Goal: Task Accomplishment & Management: Complete application form

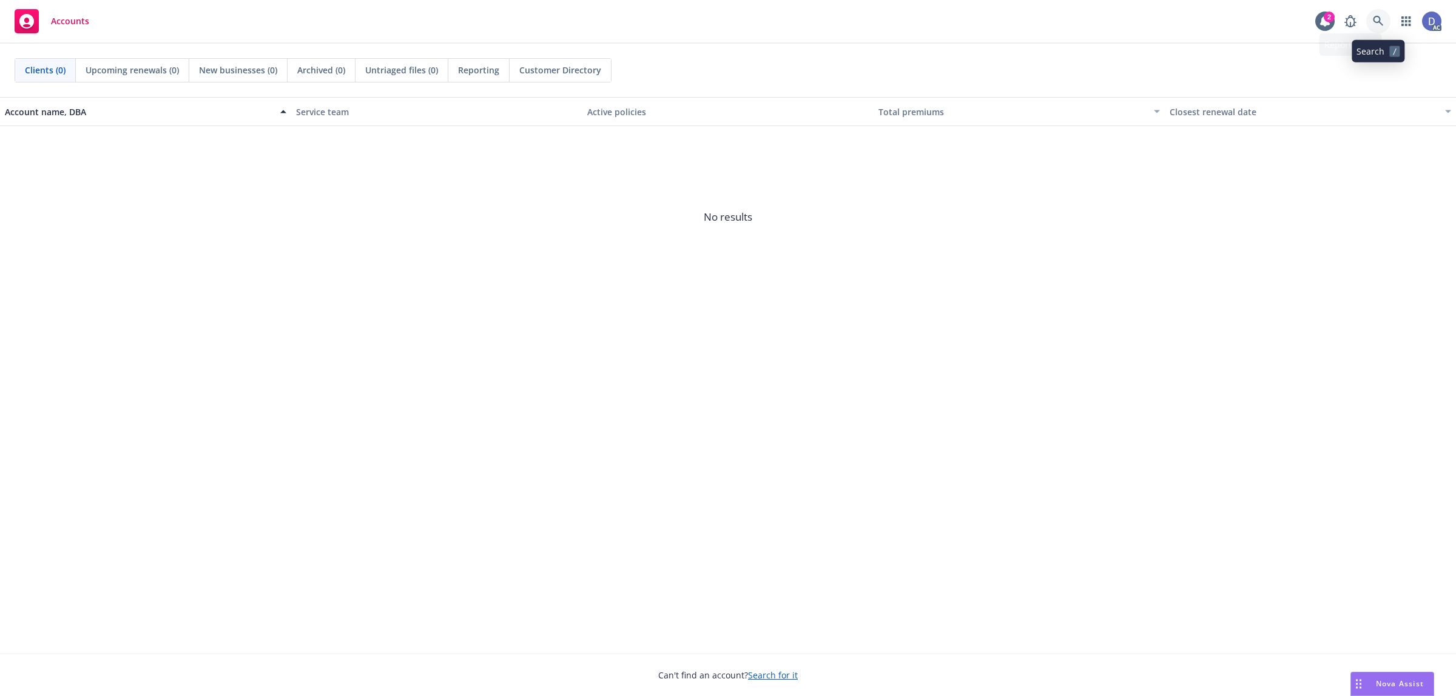
click at [1385, 26] on link at bounding box center [1378, 21] width 24 height 24
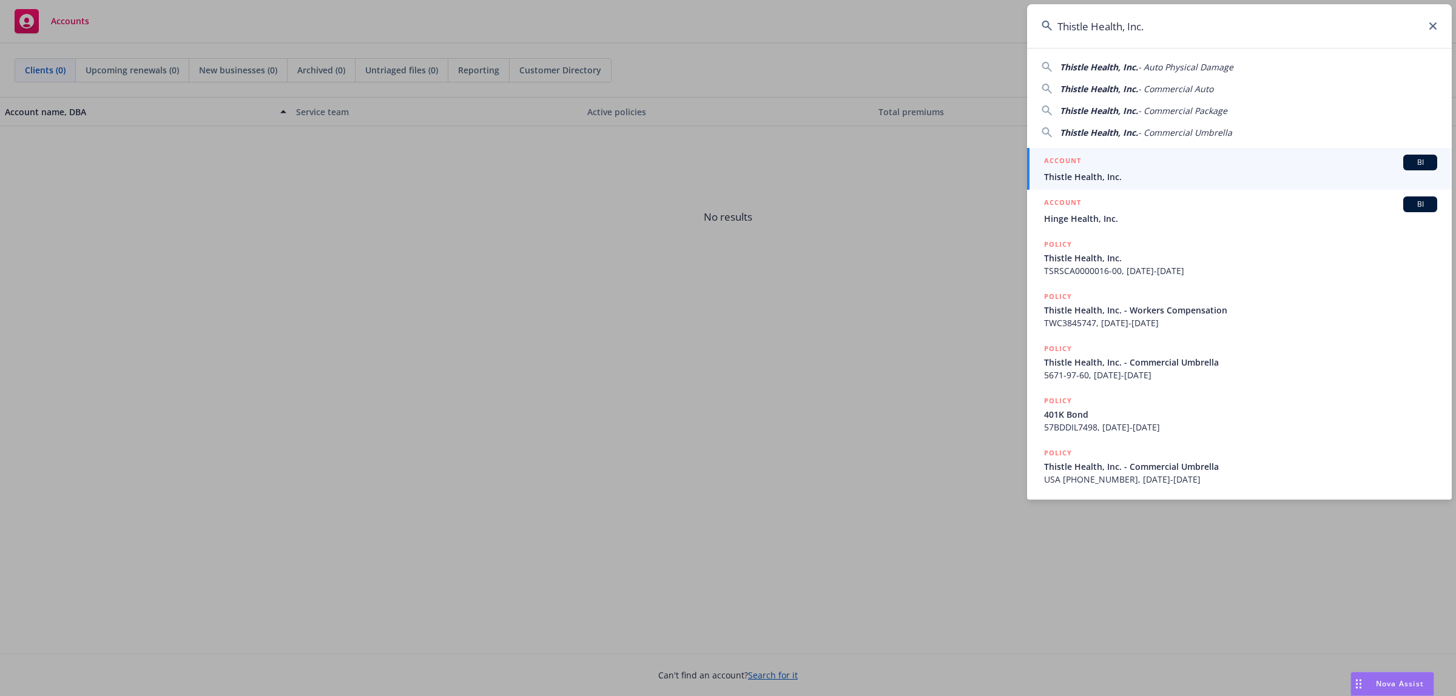
type input "Thistle Health, Inc."
click at [1186, 183] on span "Thistle Health, Inc." at bounding box center [1240, 176] width 393 height 13
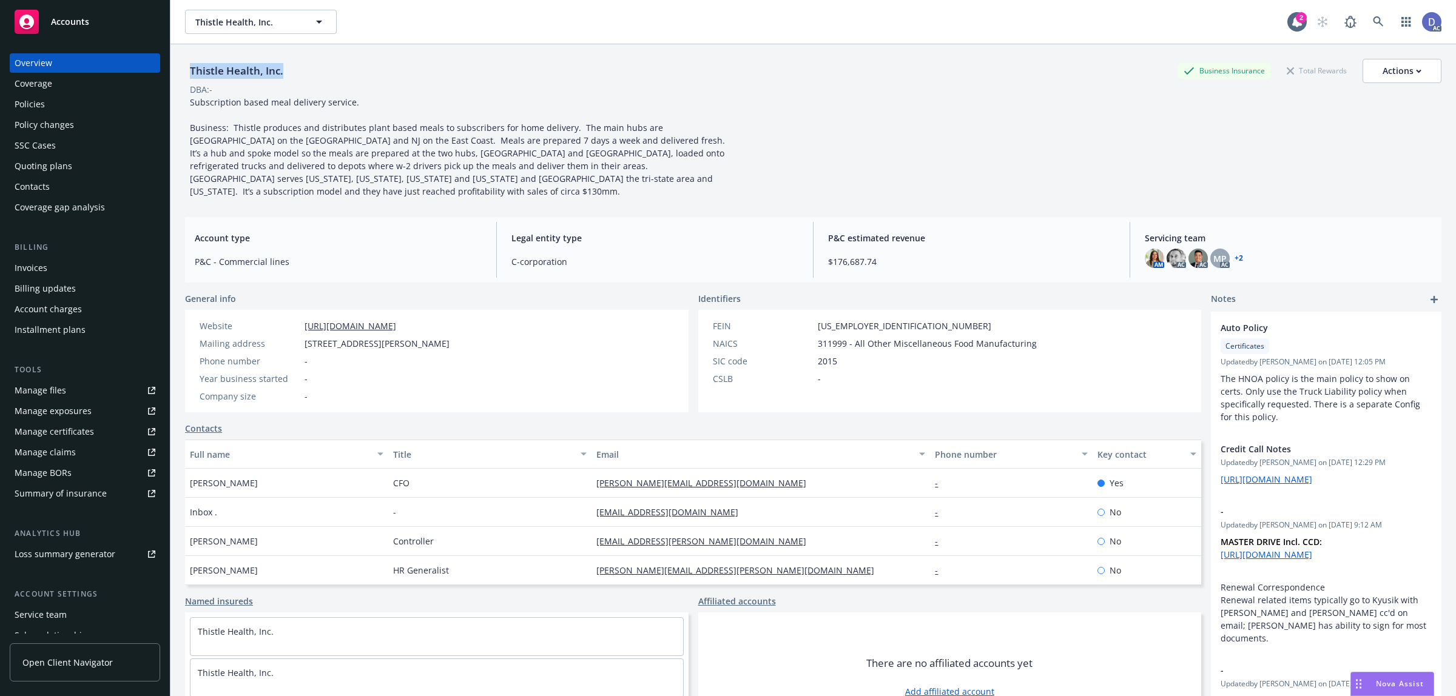
copy div "Thistle Health, Inc."
drag, startPoint x: 295, startPoint y: 73, endPoint x: 190, endPoint y: 73, distance: 105.5
click at [190, 73] on div "Thistle Health, Inc. Business Insurance Total Rewards Actions" at bounding box center [813, 71] width 1256 height 24
click at [73, 454] on div "Manage claims" at bounding box center [45, 452] width 61 height 19
click at [59, 389] on div "Manage files" at bounding box center [41, 390] width 52 height 19
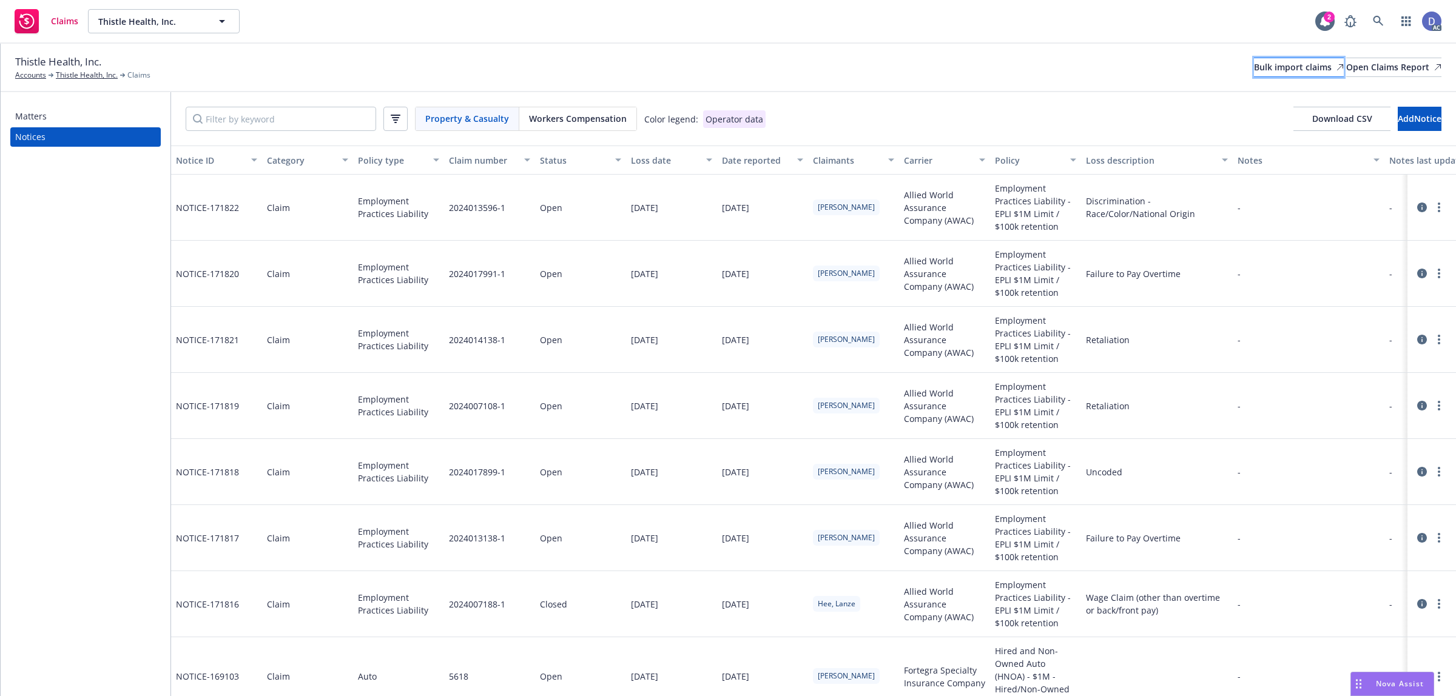
click at [1254, 74] on div "Bulk import claims" at bounding box center [1299, 67] width 90 height 18
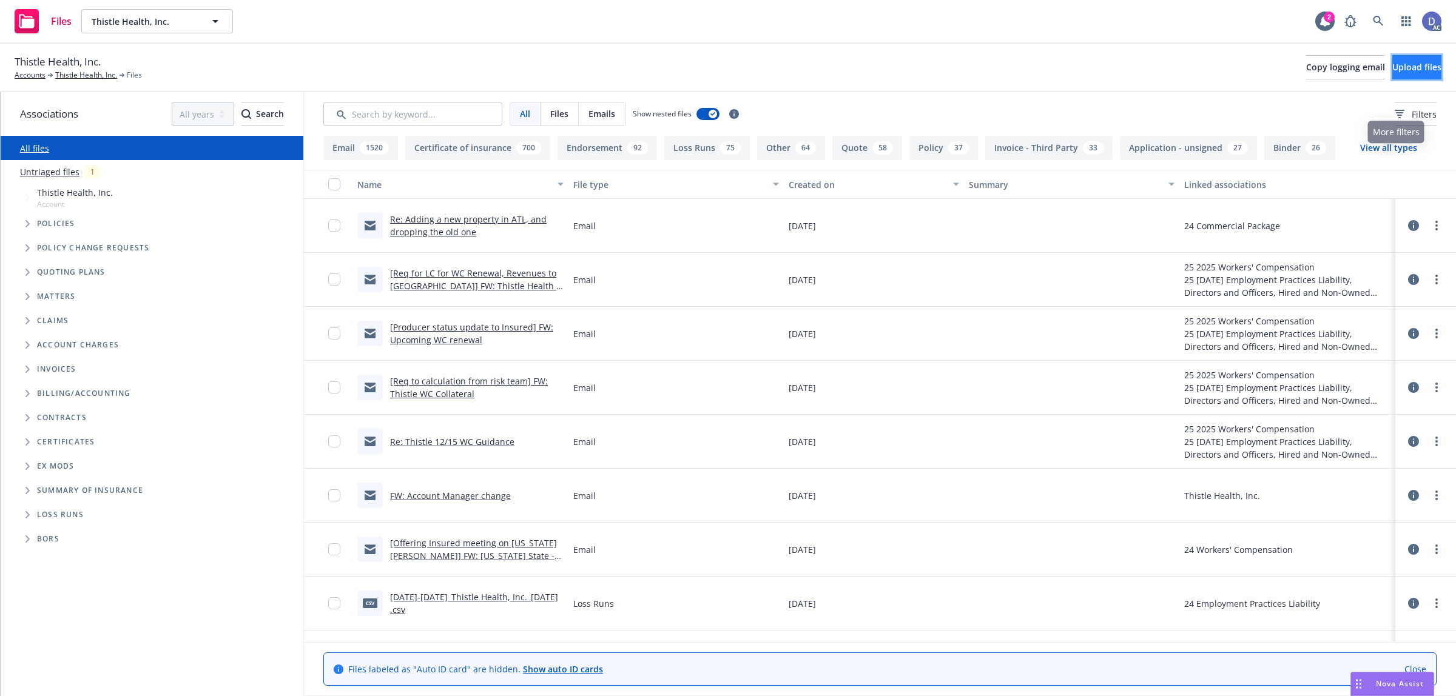
click at [1398, 70] on span "Upload files" at bounding box center [1416, 67] width 49 height 12
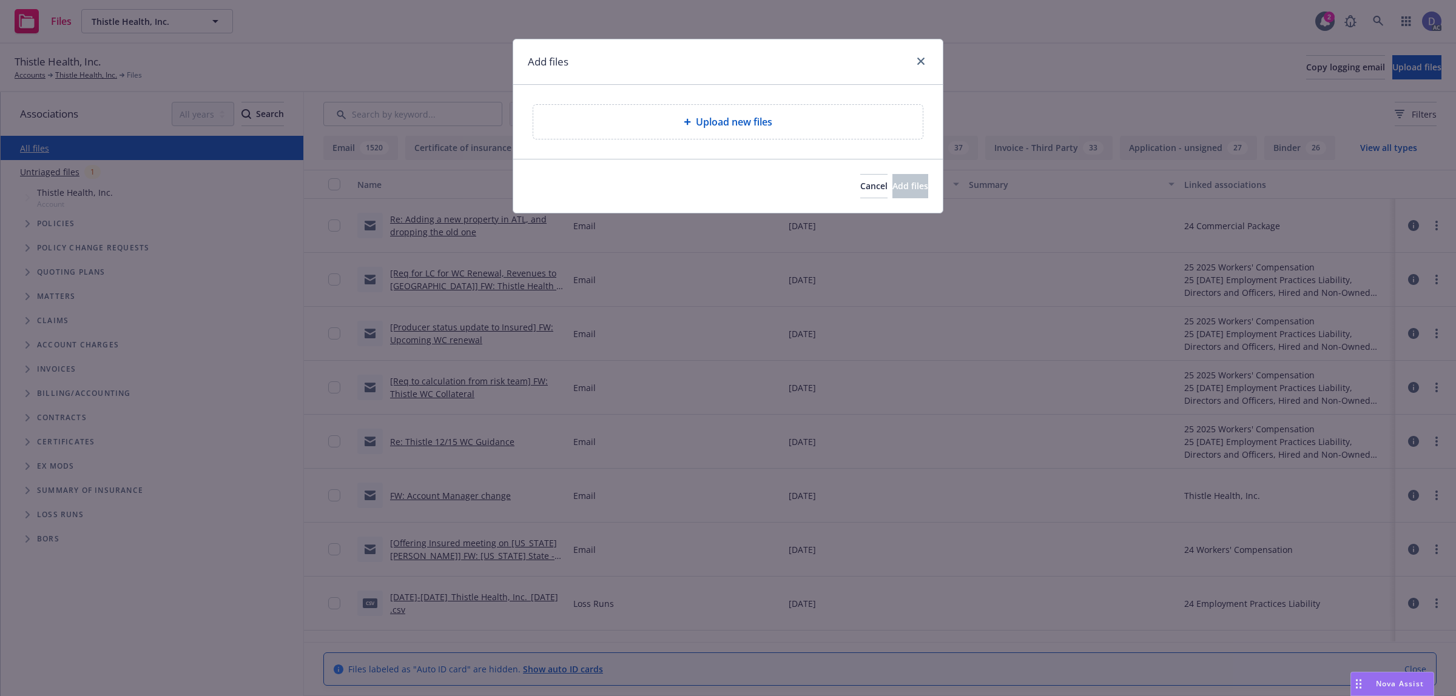
click at [750, 131] on div "Upload new files" at bounding box center [727, 122] width 389 height 34
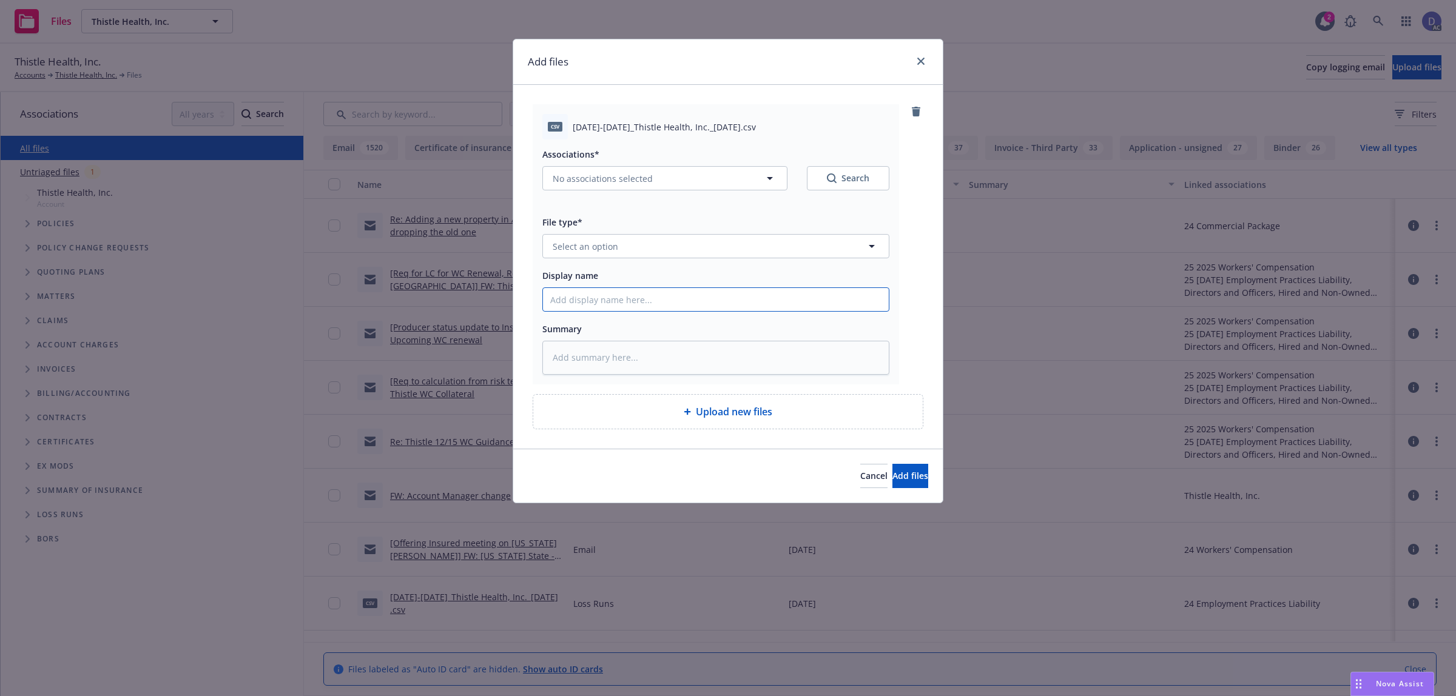
click at [799, 289] on input "Display name" at bounding box center [716, 299] width 346 height 23
paste input "2023-2024_Thistle Health, Inc._9-16-2024"
type input "2023-2024_Thistle Health, Inc._9-16-2024"
type textarea "x"
type input "2023-2024_Thistle Health, Inc._9-16-2024"
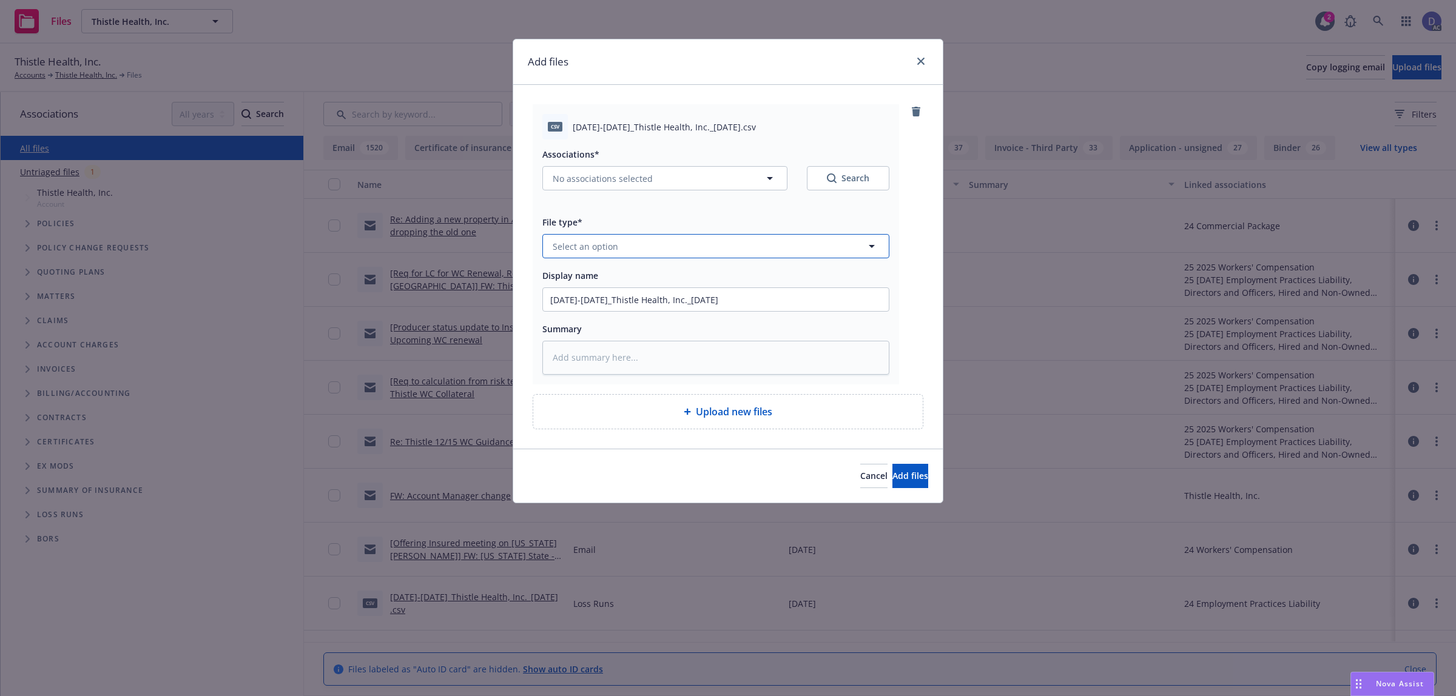
click at [833, 253] on button "Select an option" at bounding box center [715, 246] width 347 height 24
type input "los"
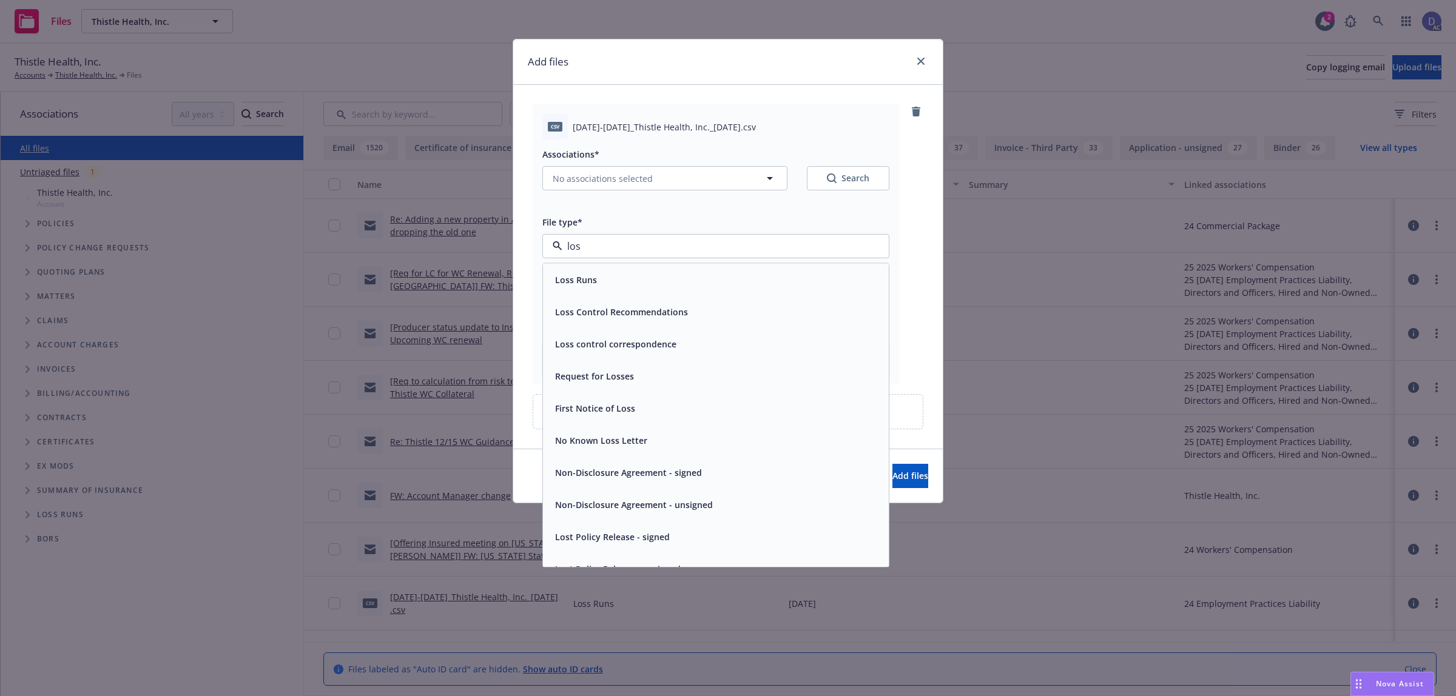
click at [775, 278] on div "Loss Runs" at bounding box center [715, 280] width 331 height 18
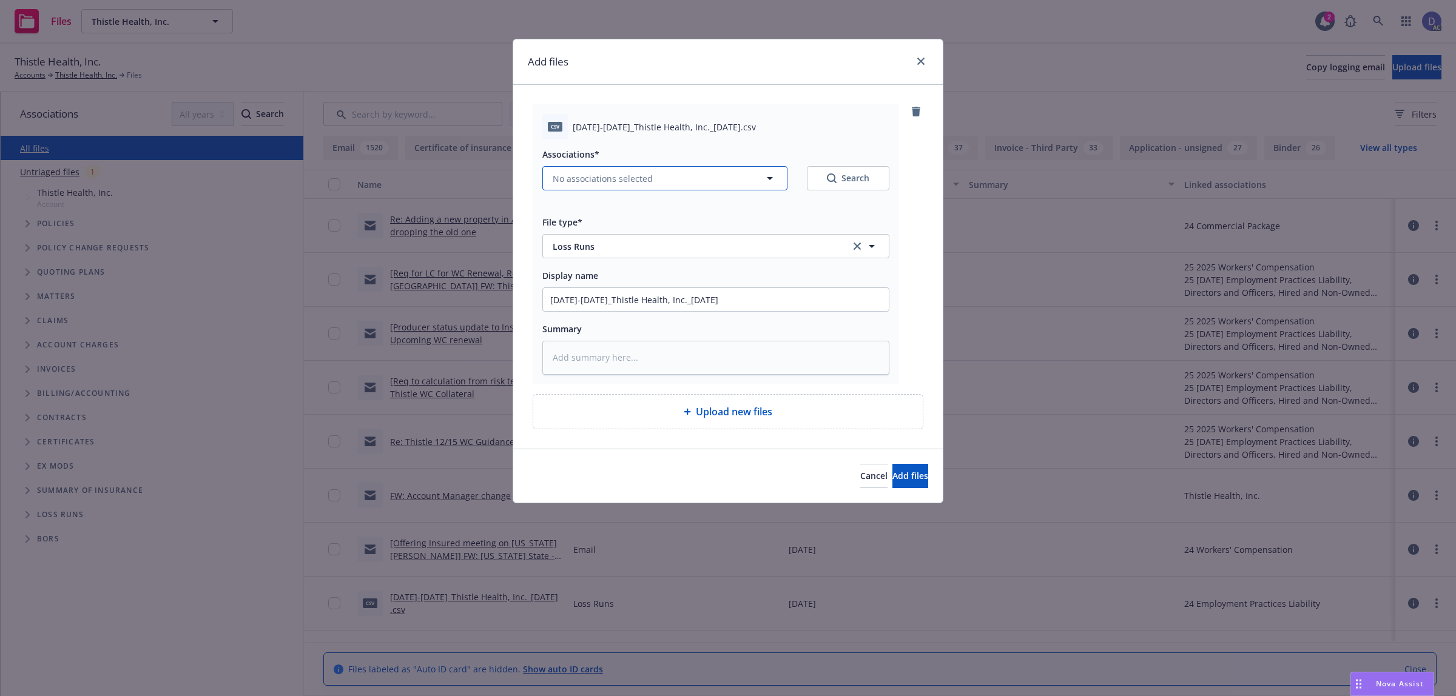
click at [627, 186] on button "No associations selected" at bounding box center [664, 178] width 245 height 24
type textarea "x"
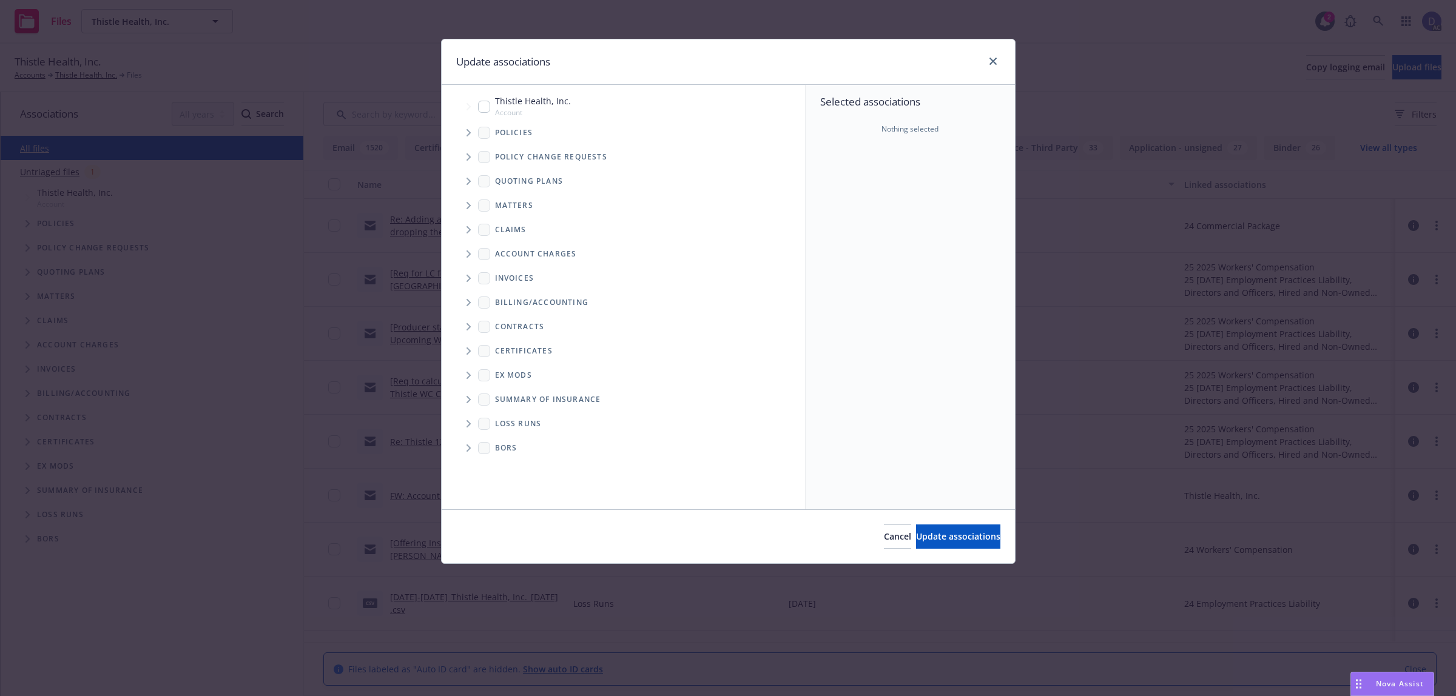
click at [470, 134] on icon "Tree Example" at bounding box center [468, 132] width 5 height 7
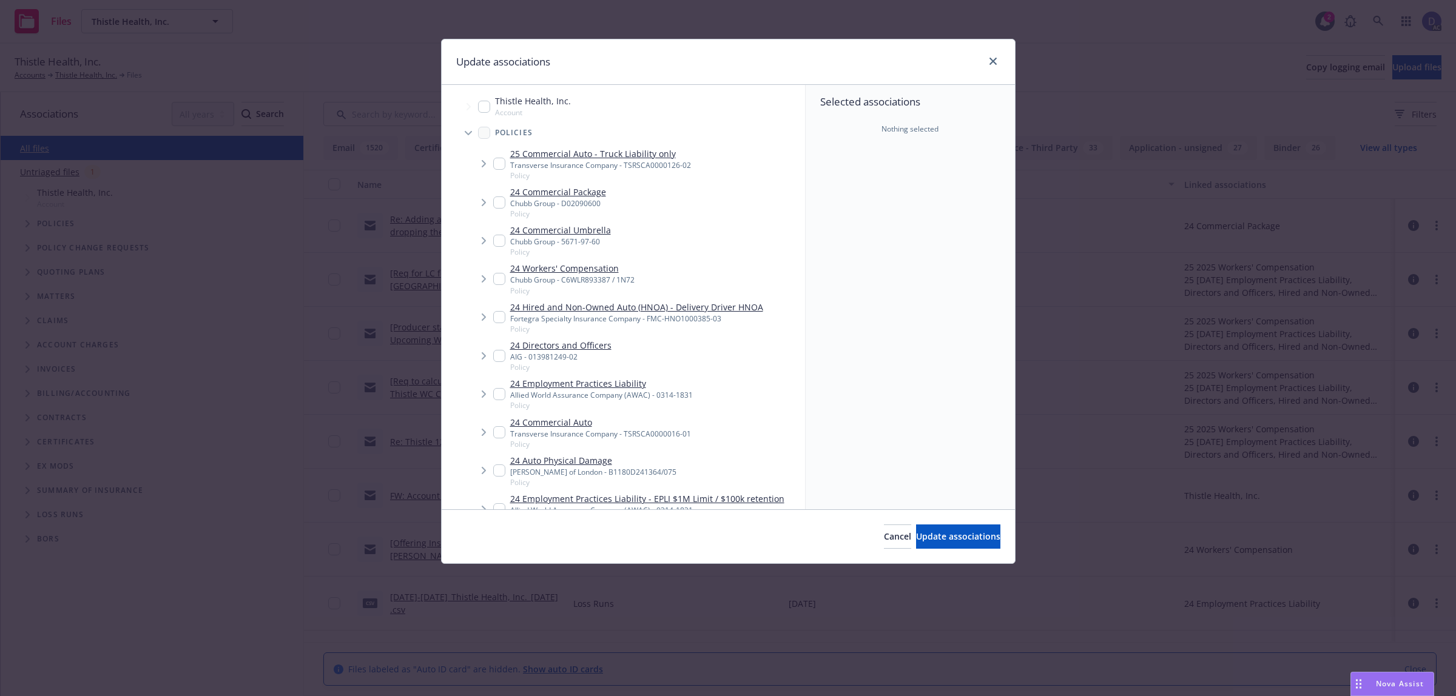
click at [954, 207] on div "Selected associations Nothing selected" at bounding box center [909, 297] width 209 height 425
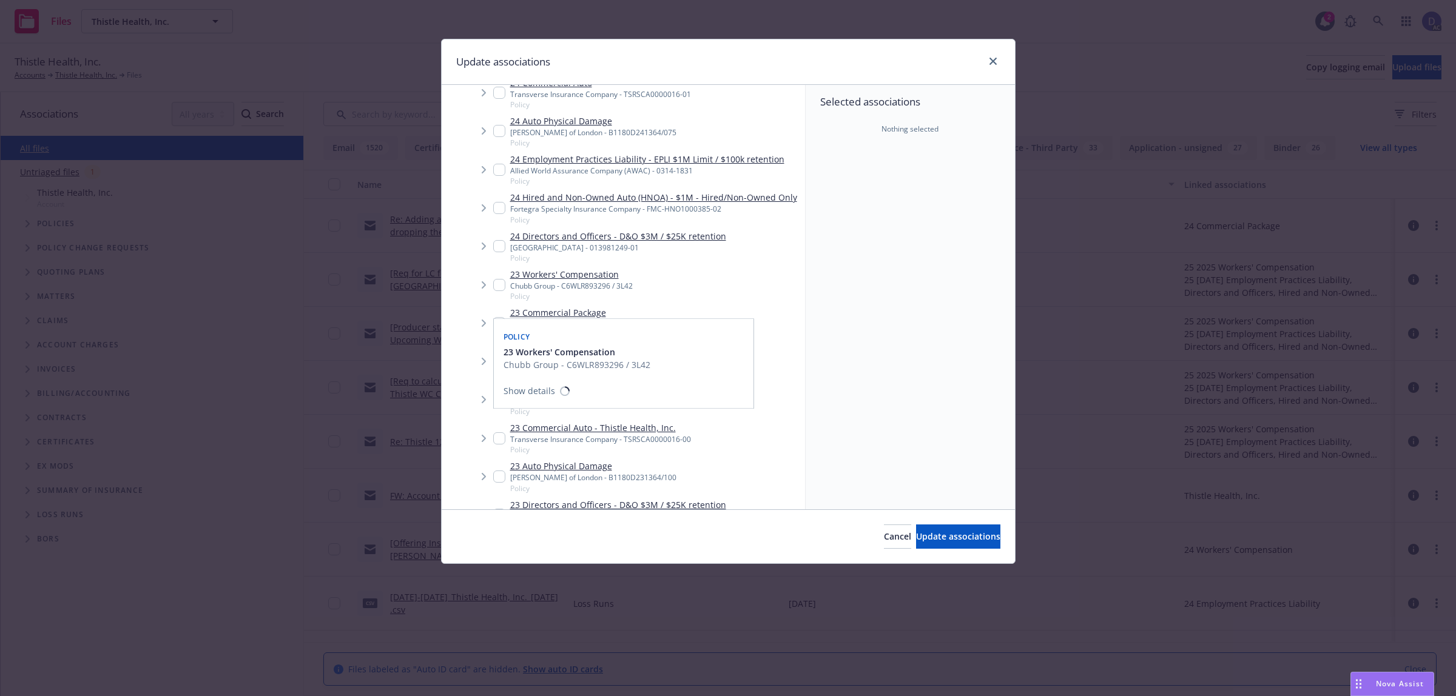
click at [508, 296] on div "23 Workers' Compensation Chubb Group - C6WLR893296 / 3L42 Policy" at bounding box center [563, 284] width 140 height 33
checkbox input "true"
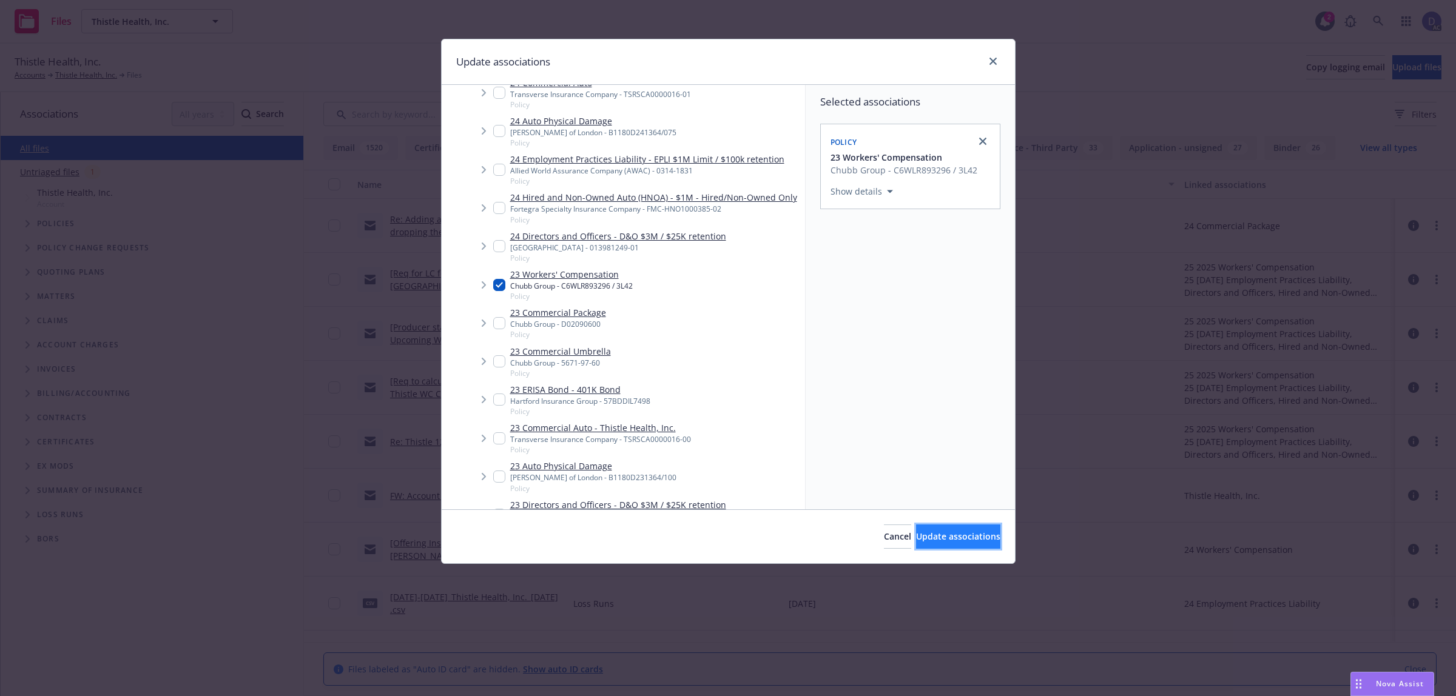
click at [932, 540] on span "Update associations" at bounding box center [958, 537] width 84 height 12
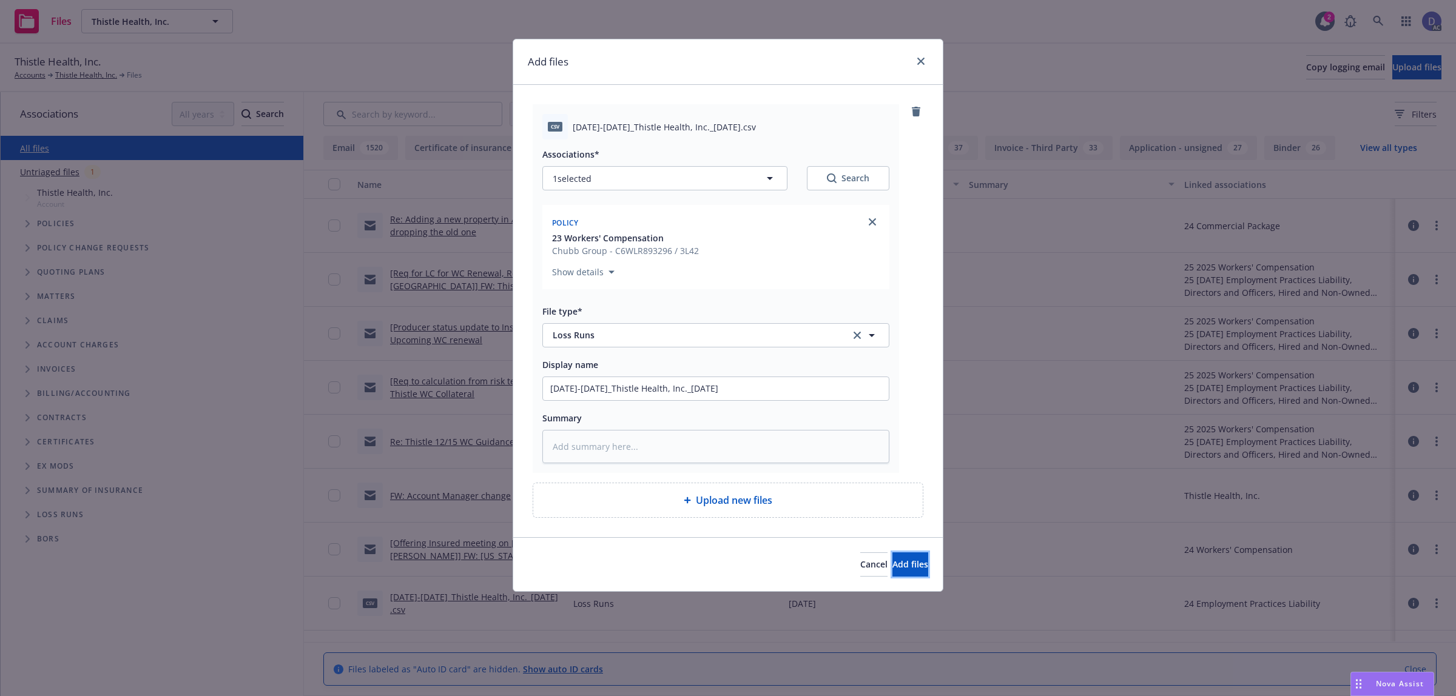
click at [904, 569] on span "Add files" at bounding box center [910, 565] width 36 height 12
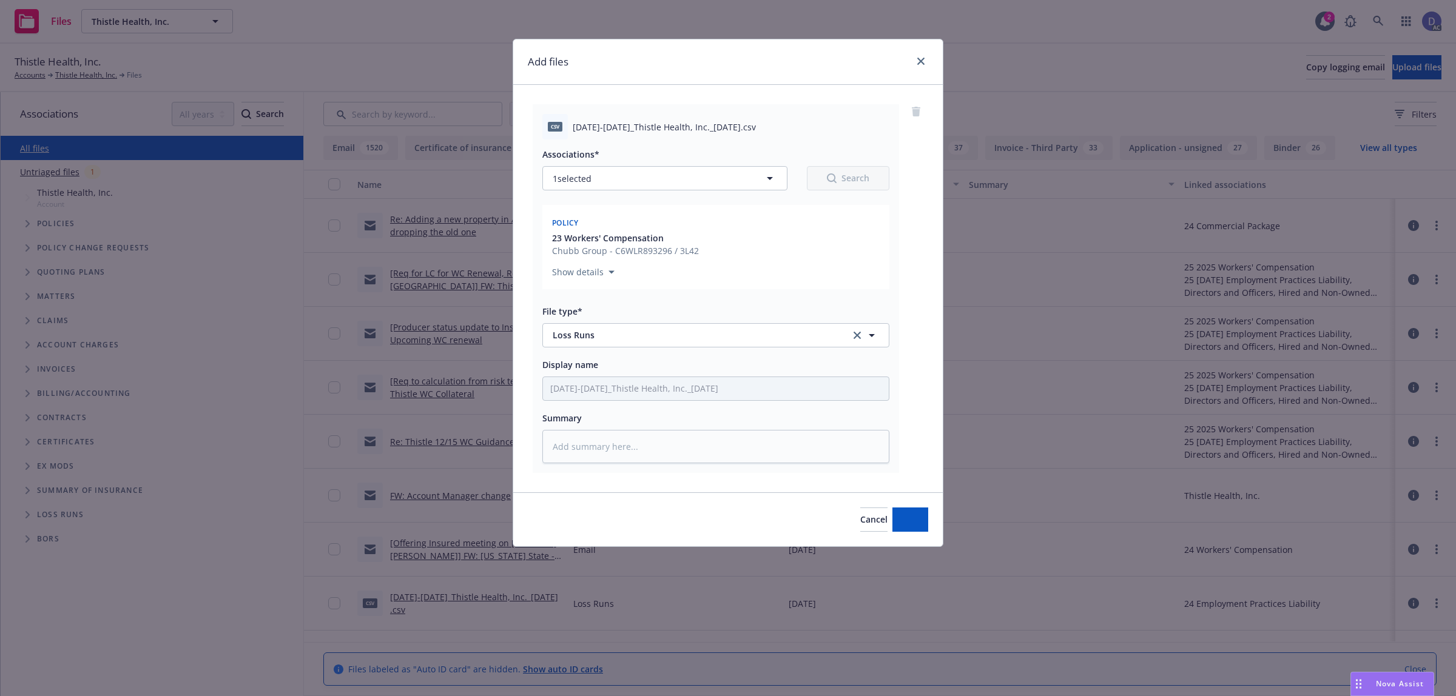
type textarea "x"
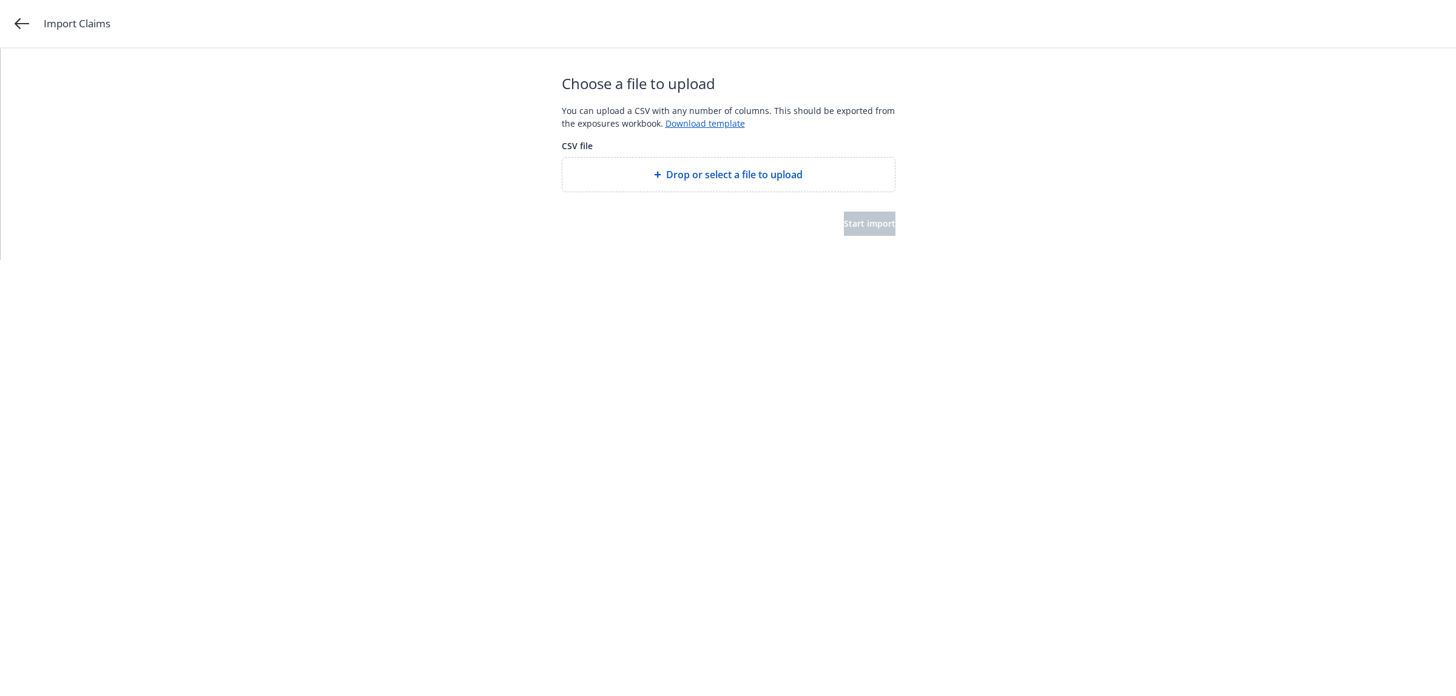
click at [716, 170] on span "Drop or select a file to upload" at bounding box center [734, 174] width 136 height 15
click at [857, 232] on button "Start import" at bounding box center [870, 224] width 52 height 24
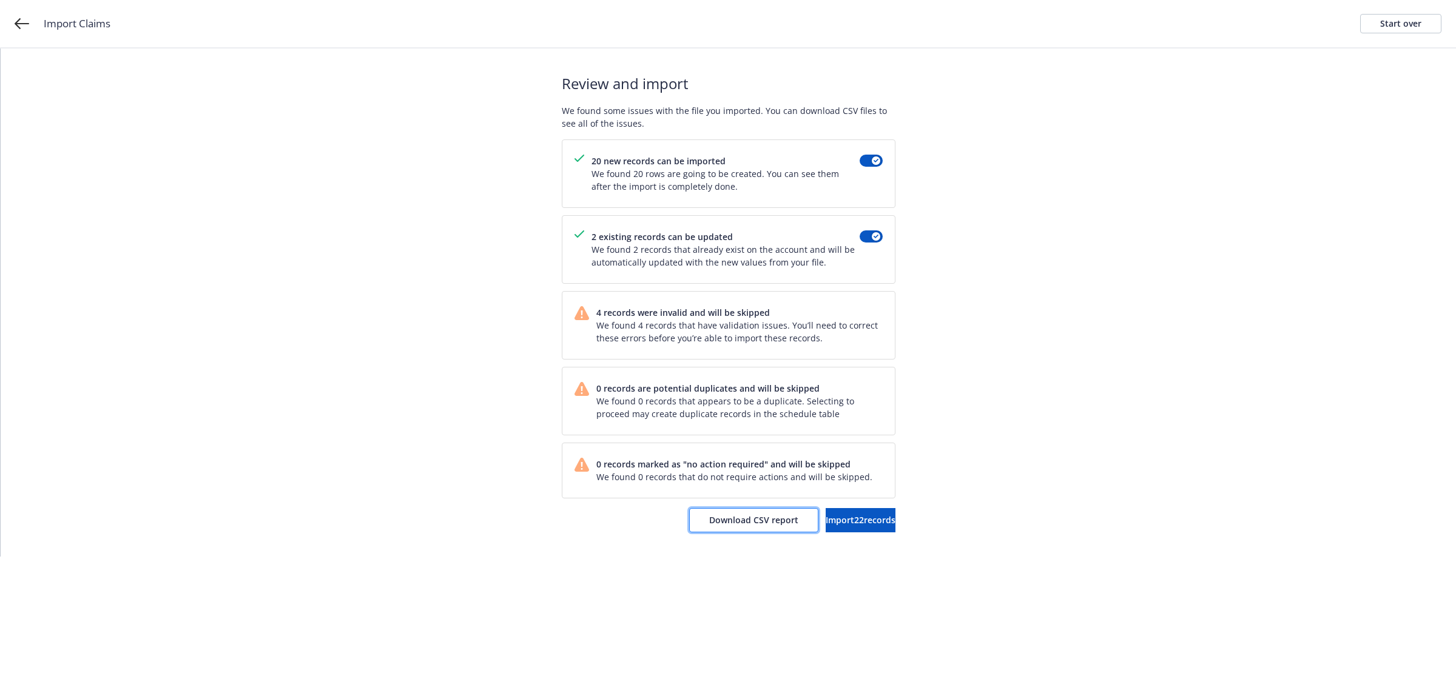
click at [719, 513] on button "Download CSV report" at bounding box center [753, 520] width 129 height 24
click at [1407, 20] on div "Start over" at bounding box center [1400, 24] width 41 height 18
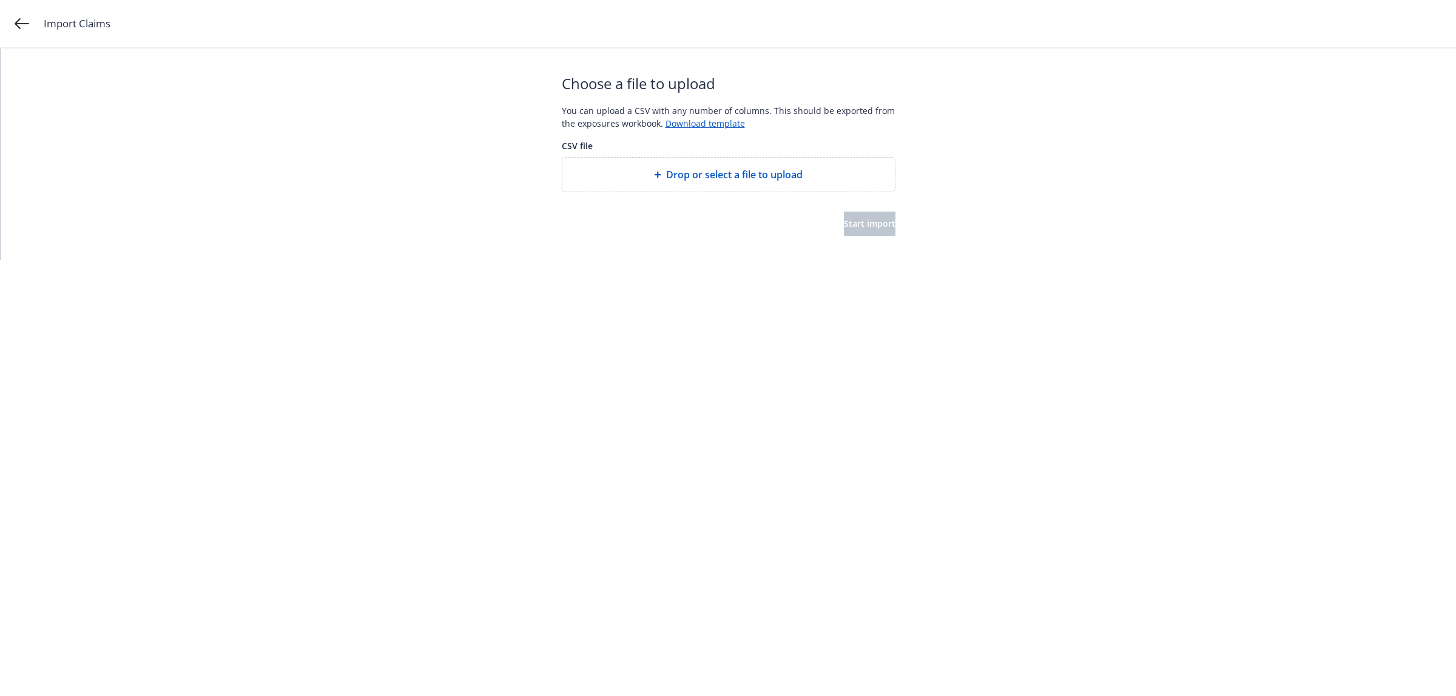
click at [707, 178] on span "Drop or select a file to upload" at bounding box center [734, 174] width 136 height 15
click at [862, 228] on span "Start import" at bounding box center [870, 224] width 52 height 12
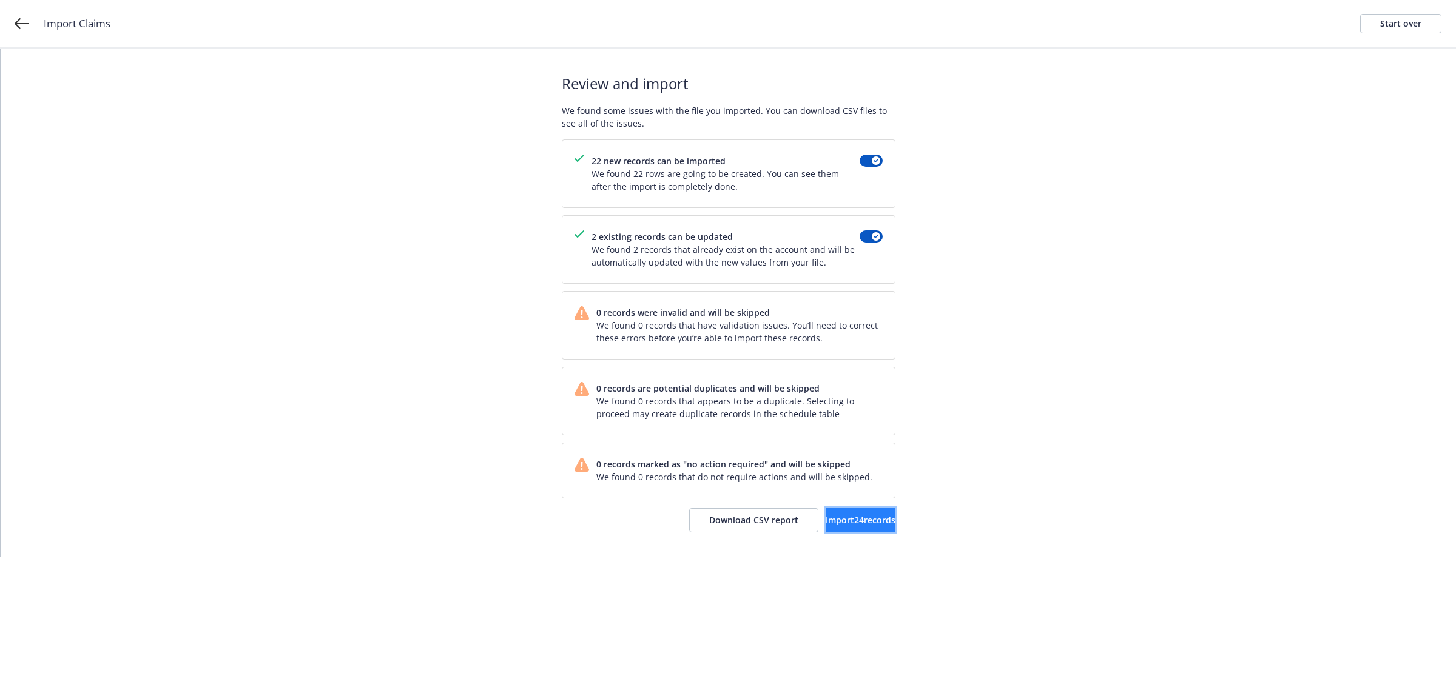
click at [852, 517] on span "Import 24 records" at bounding box center [860, 520] width 70 height 12
click at [844, 514] on link "View accounts" at bounding box center [845, 520] width 99 height 24
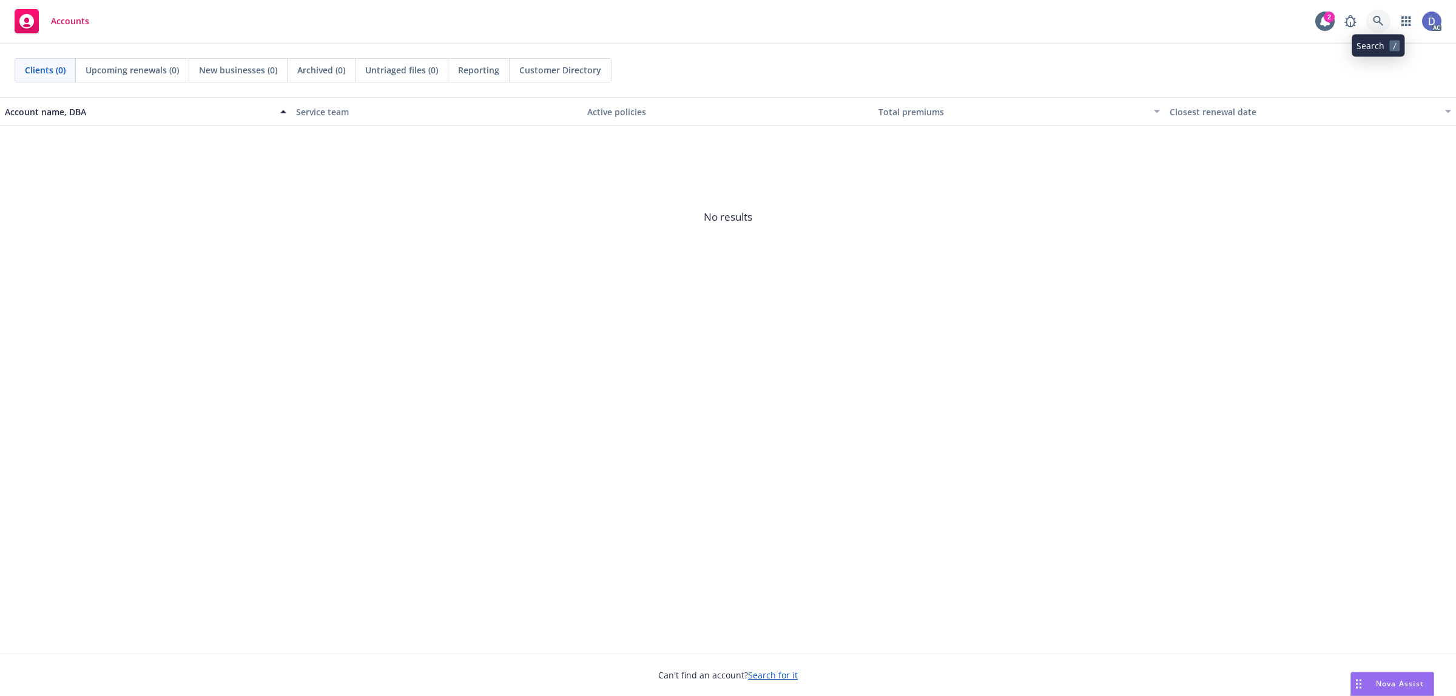
click at [1390, 24] on link at bounding box center [1378, 21] width 24 height 24
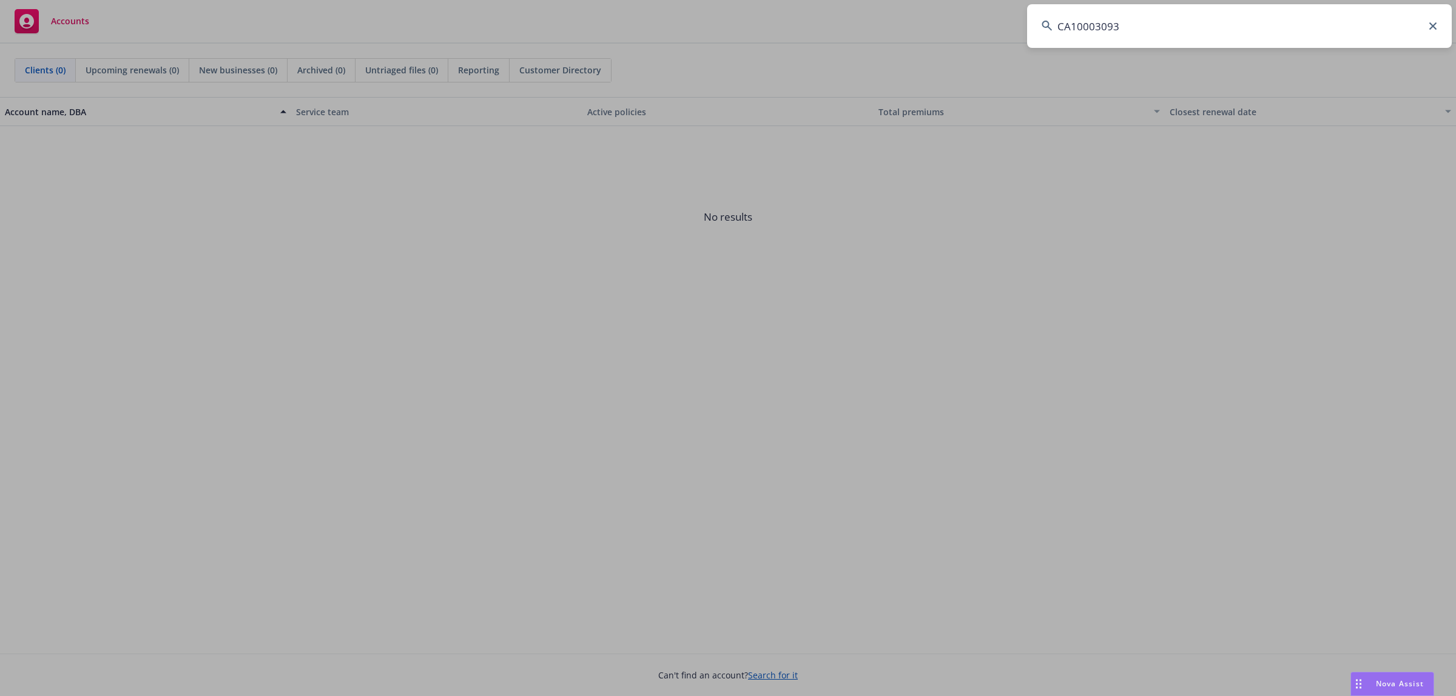
click at [1217, 35] on input "CA10003093" at bounding box center [1239, 26] width 425 height 44
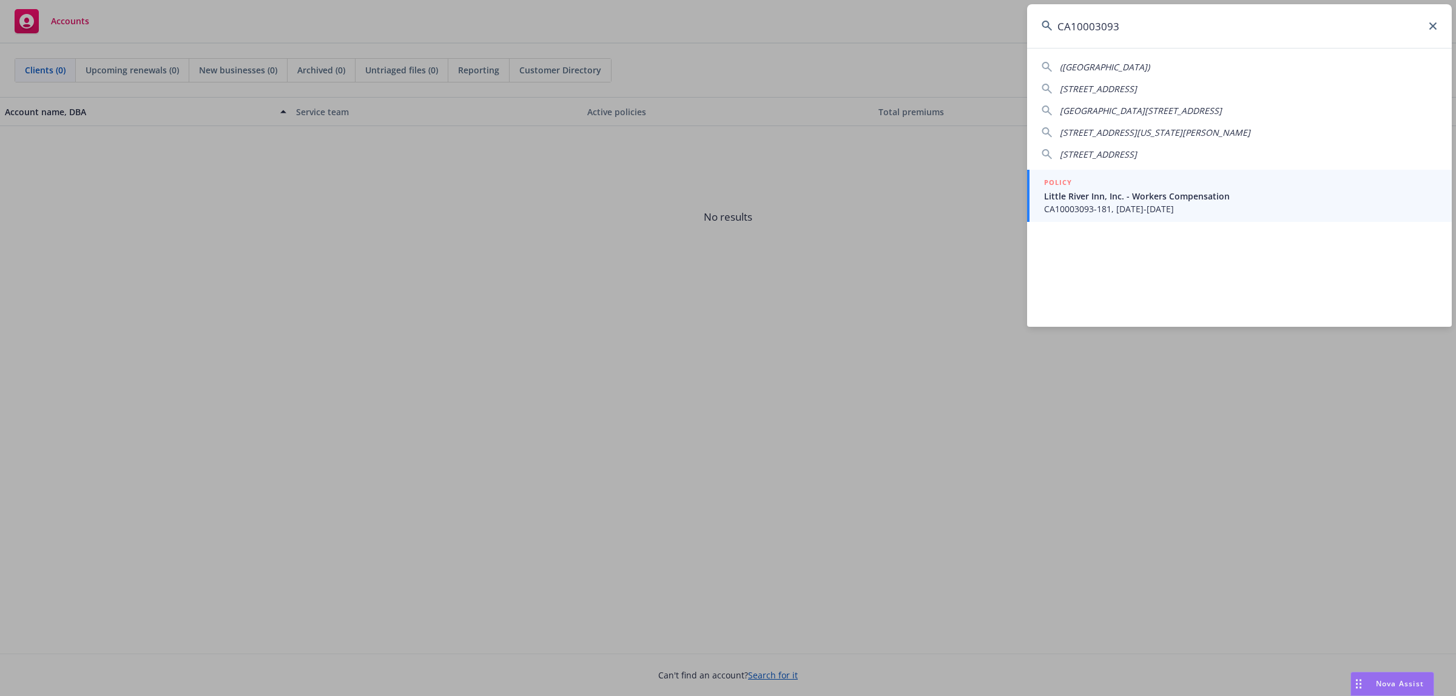
type input "CA10003093"
click at [1095, 203] on span "CA10003093-181, [DATE]-[DATE]" at bounding box center [1240, 209] width 393 height 13
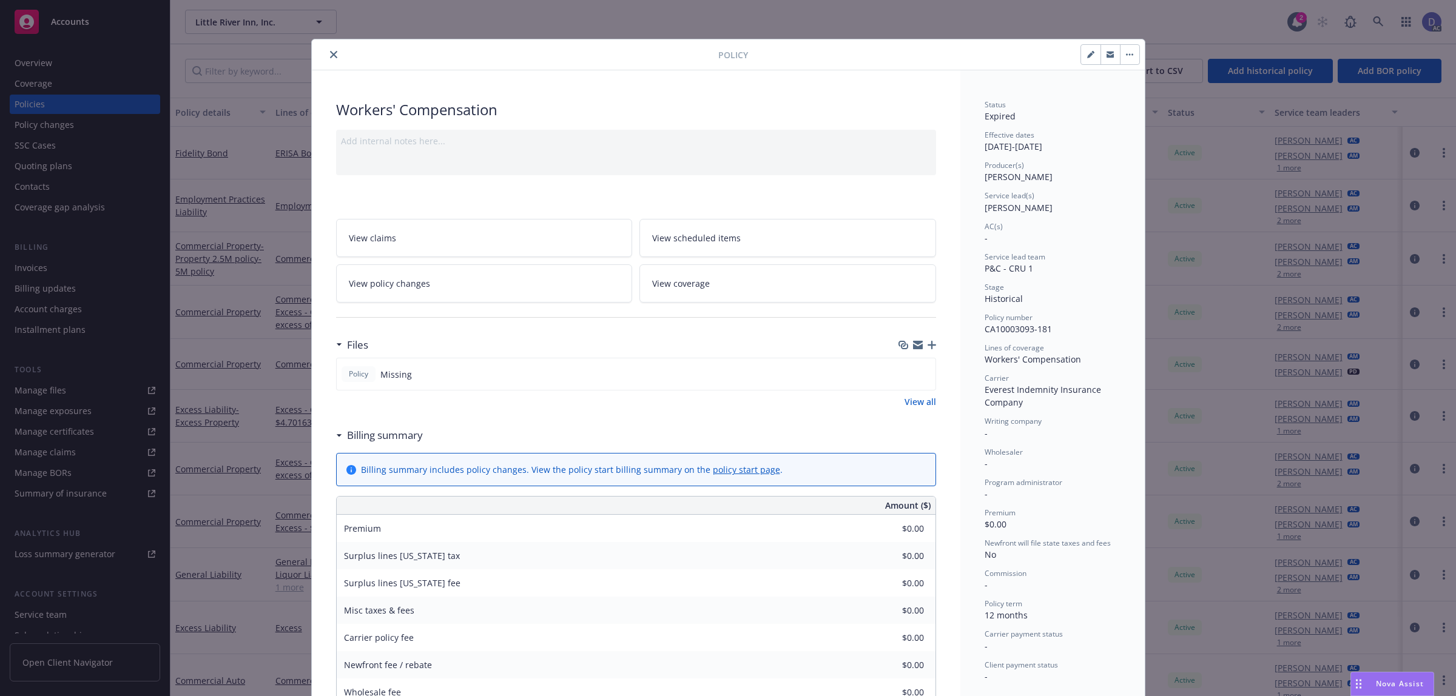
click at [330, 56] on icon "close" at bounding box center [333, 54] width 7 height 7
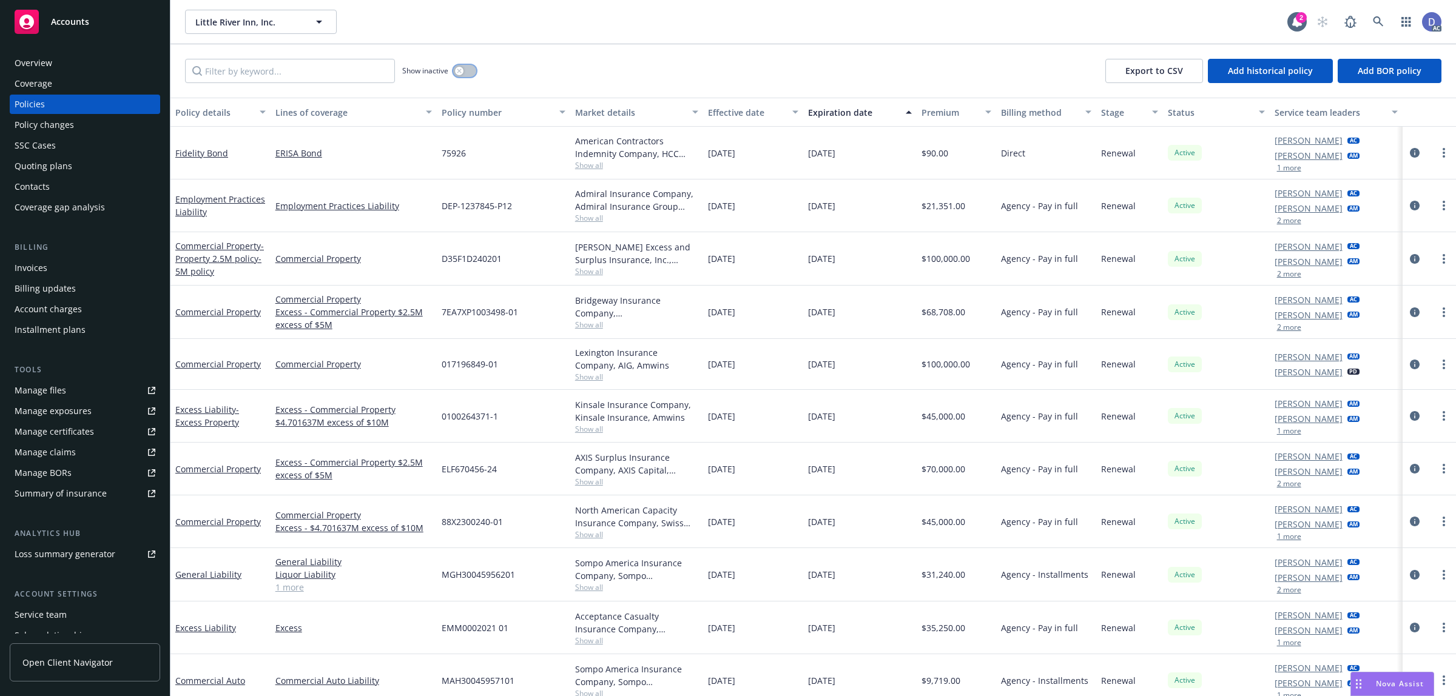
click at [463, 70] on div "button" at bounding box center [459, 71] width 8 height 8
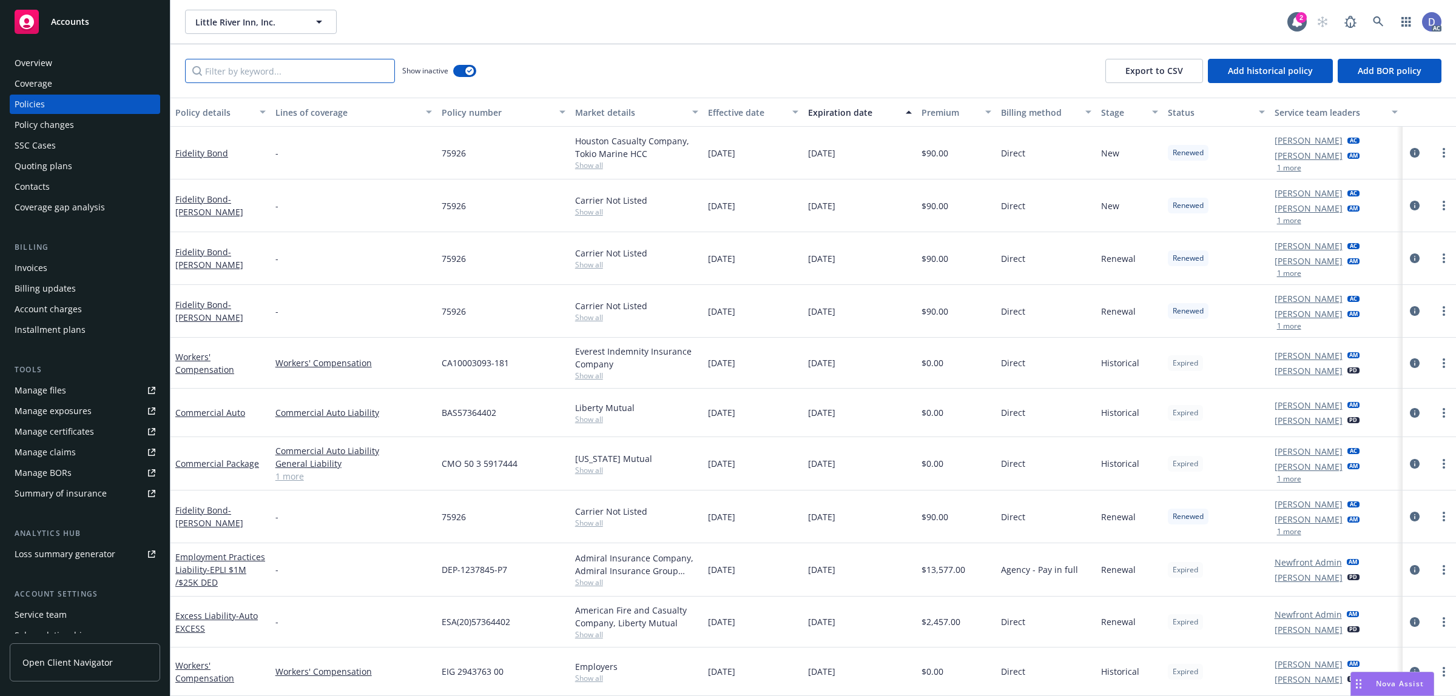
click at [358, 64] on input "Filter by keyword..." at bounding box center [290, 71] width 210 height 24
paste input "CA10003093"
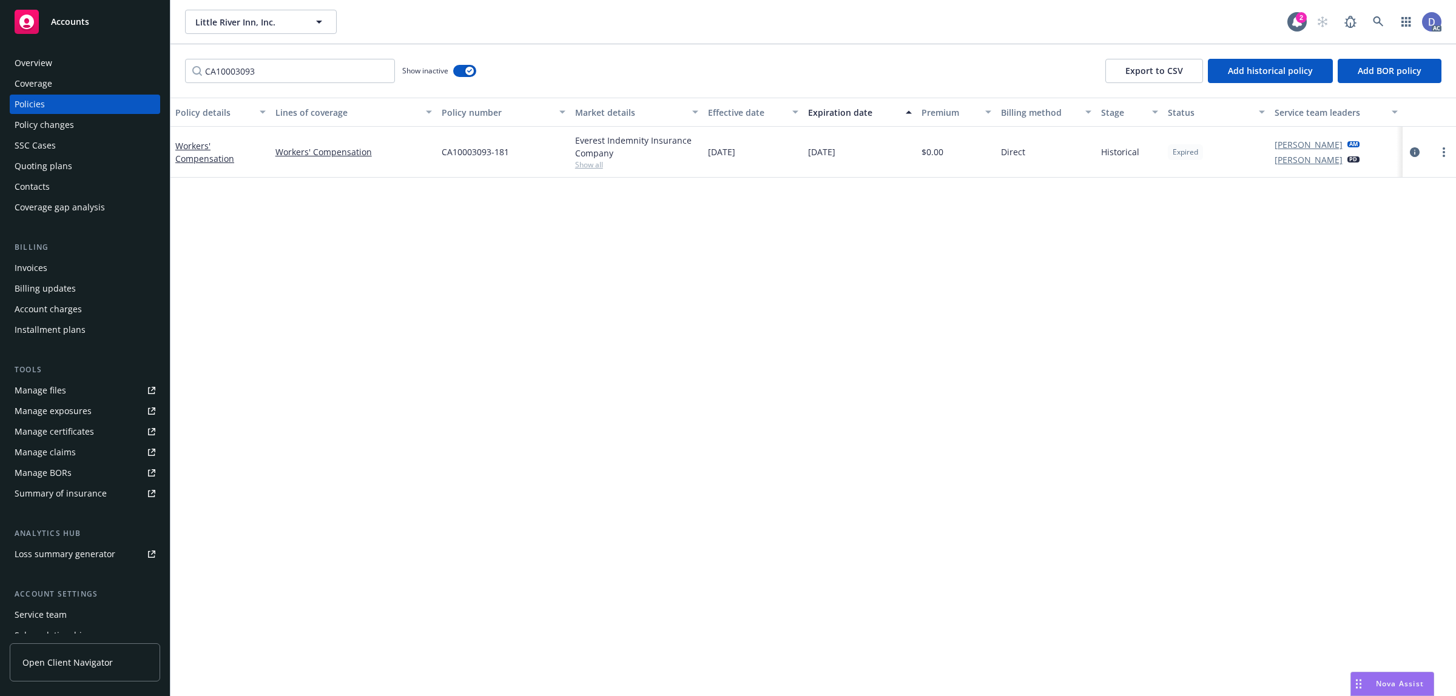
click at [586, 141] on div "Everest Indemnity Insurance Company" at bounding box center [637, 146] width 124 height 25
copy div "Everest Indemnity Insurance Company"
click at [357, 69] on input "CA10003093" at bounding box center [290, 71] width 210 height 24
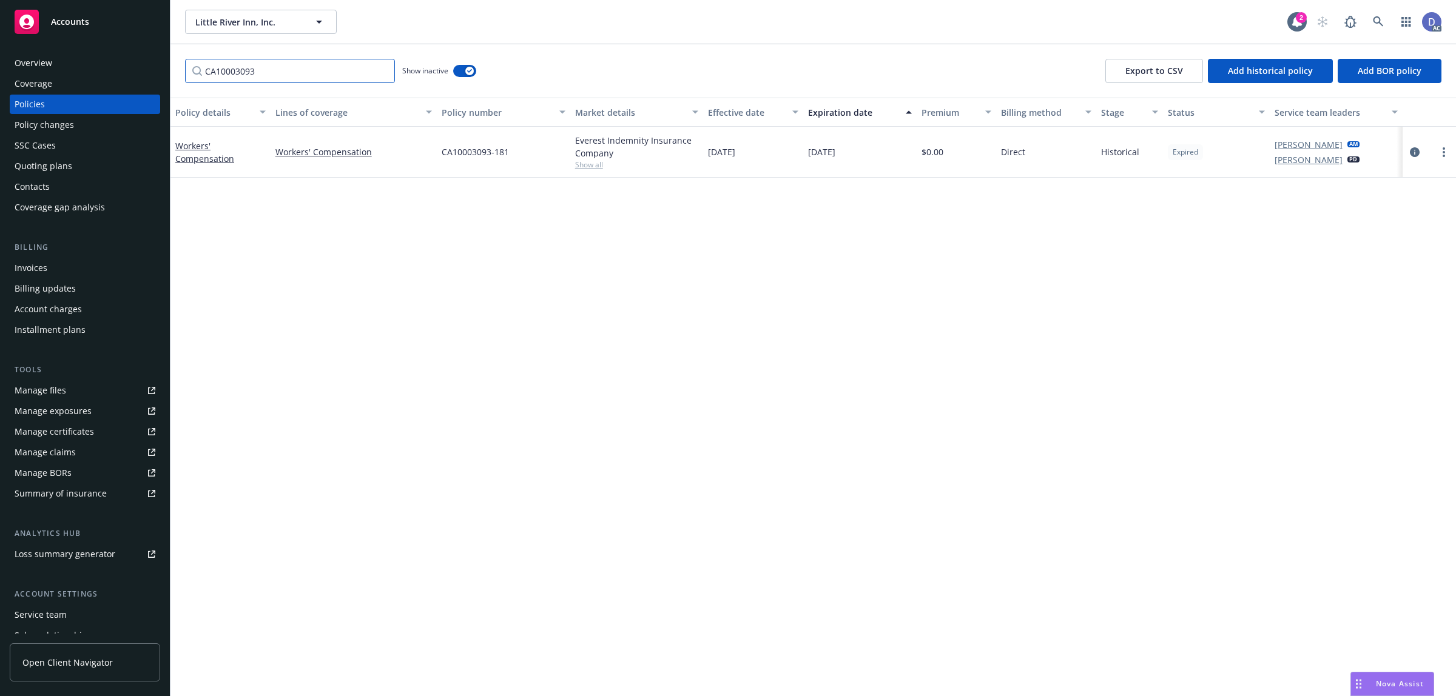
click at [357, 69] on input "CA10003093" at bounding box center [290, 71] width 210 height 24
paste input "Everest Indemnity Insurance Company"
click at [329, 70] on input "Everest Indemnity" at bounding box center [290, 71] width 210 height 24
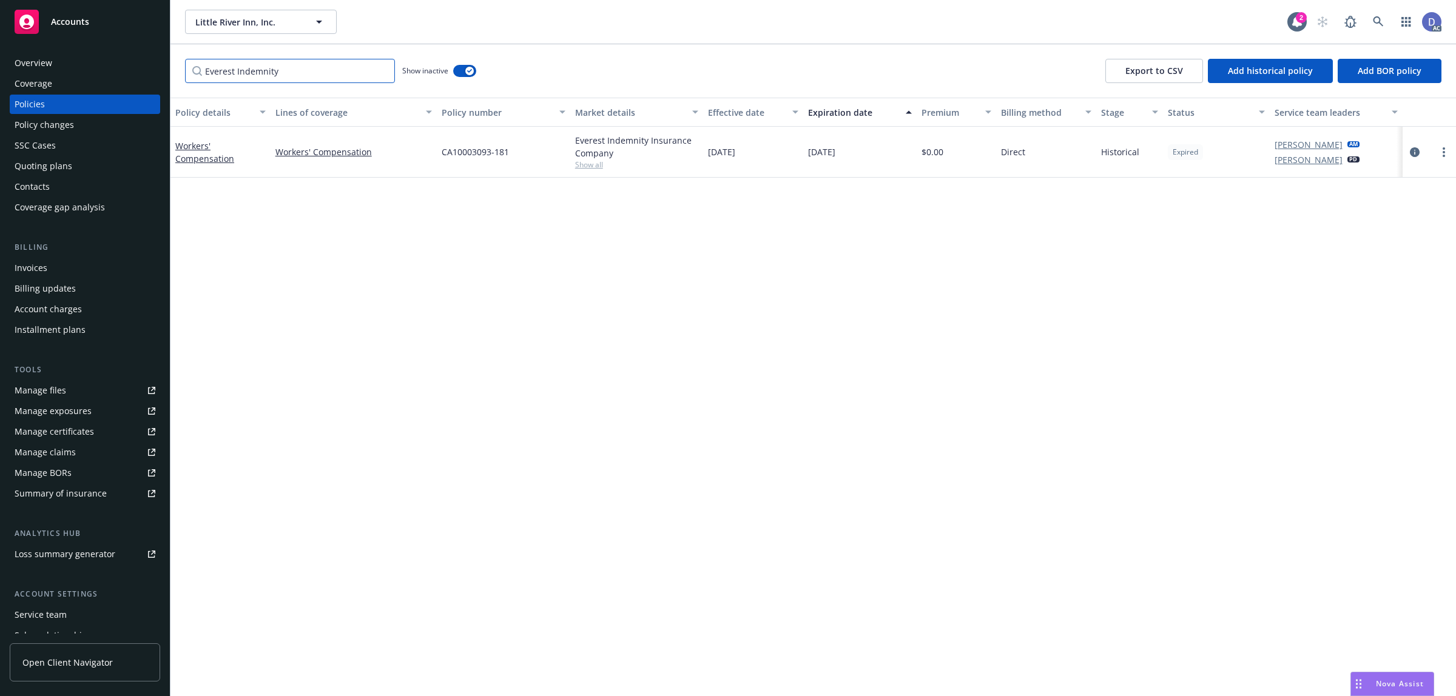
click at [329, 70] on input "Everest Indemnity" at bounding box center [290, 71] width 210 height 24
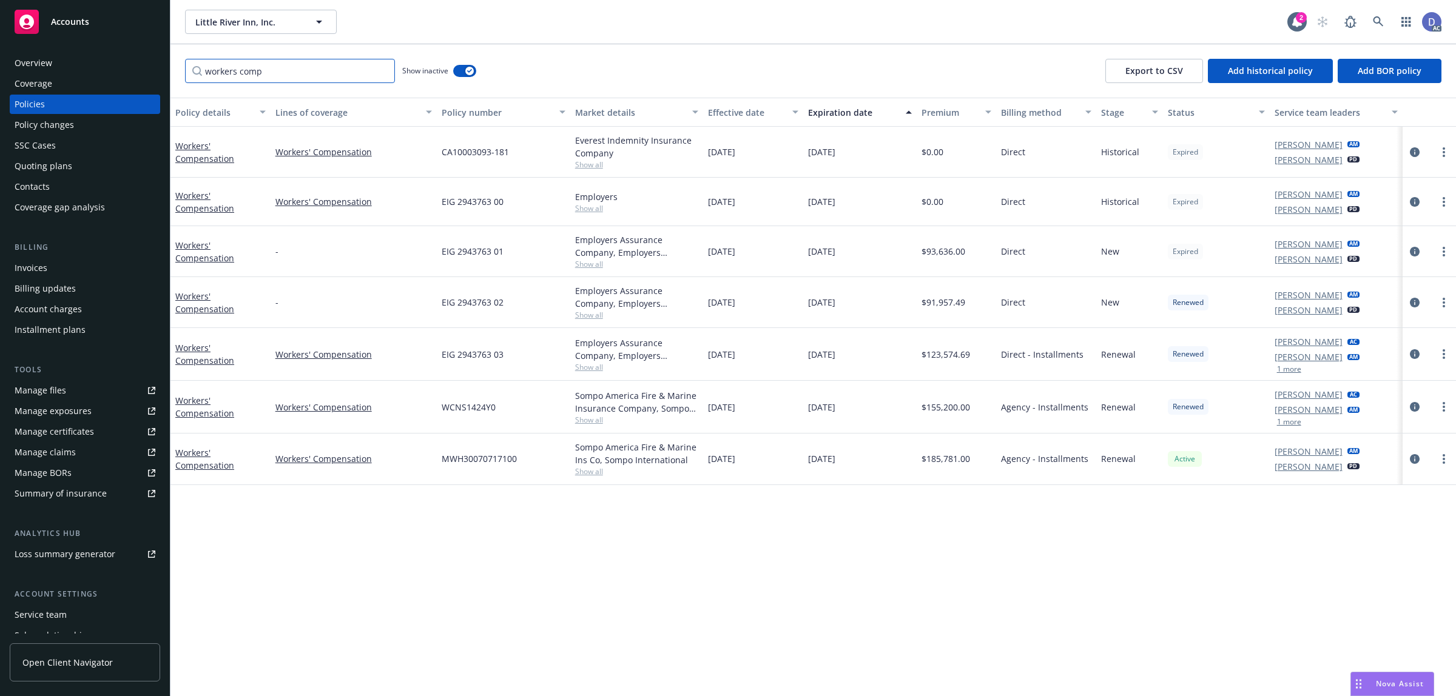
type input "workers comp"
